Goal: Information Seeking & Learning: Check status

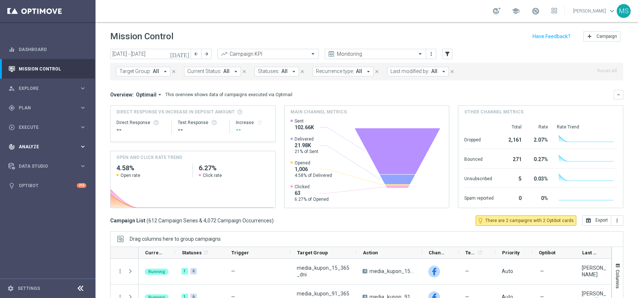
click at [46, 145] on span "Analyze" at bounding box center [49, 147] width 61 height 4
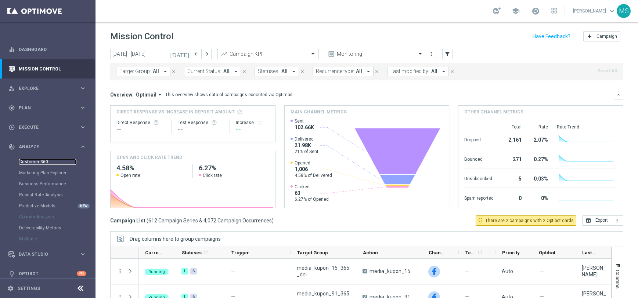
click at [44, 163] on link "Customer 360" at bounding box center [47, 162] width 57 height 6
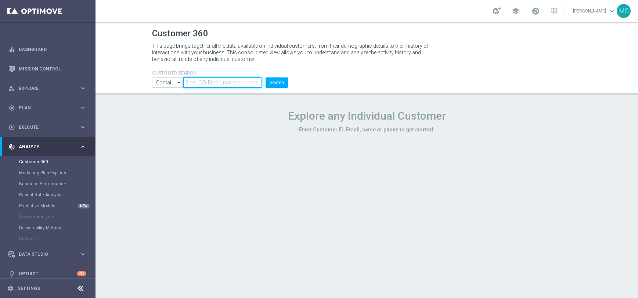
click at [202, 84] on input "text" at bounding box center [222, 82] width 78 height 10
click at [226, 79] on input "text" at bounding box center [222, 82] width 78 height 10
paste input "2551299"
type input "2551299"
click at [265, 77] on button "Search" at bounding box center [276, 82] width 22 height 10
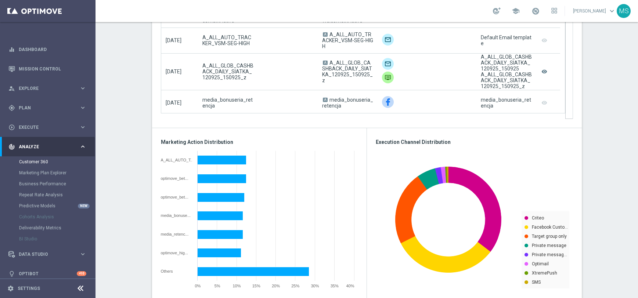
scroll to position [495, 0]
